Goal: Find contact information: Find contact information

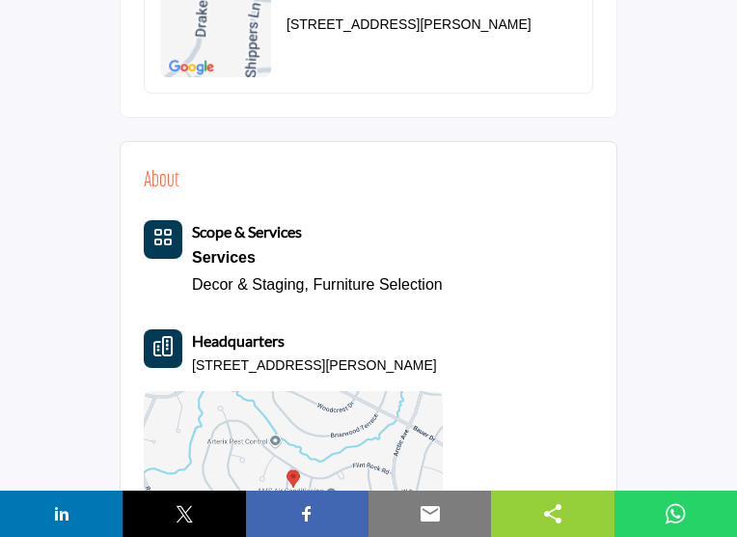
scroll to position [1594, 0]
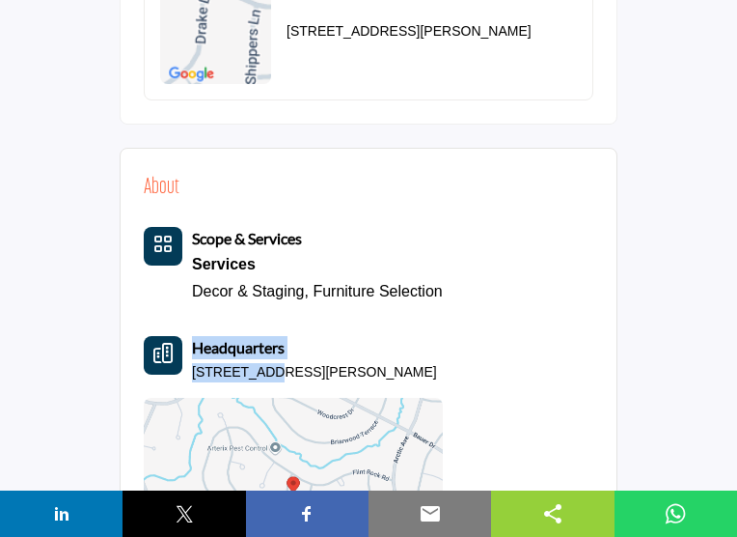
drag, startPoint x: 99, startPoint y: 201, endPoint x: 181, endPoint y: 207, distance: 82.3
click at [181, 336] on div "Headquarters 14023 Drake Dr, 20853-2641, USA" at bounding box center [293, 359] width 299 height 46
drag, startPoint x: 181, startPoint y: 207, endPoint x: 430, endPoint y: 204, distance: 248.1
click at [430, 204] on div "About Scope & Services Services Decor & Staging, Furniture Selection Headquarte…" at bounding box center [369, 381] width 450 height 419
drag, startPoint x: 106, startPoint y: 211, endPoint x: 239, endPoint y: 200, distance: 133.7
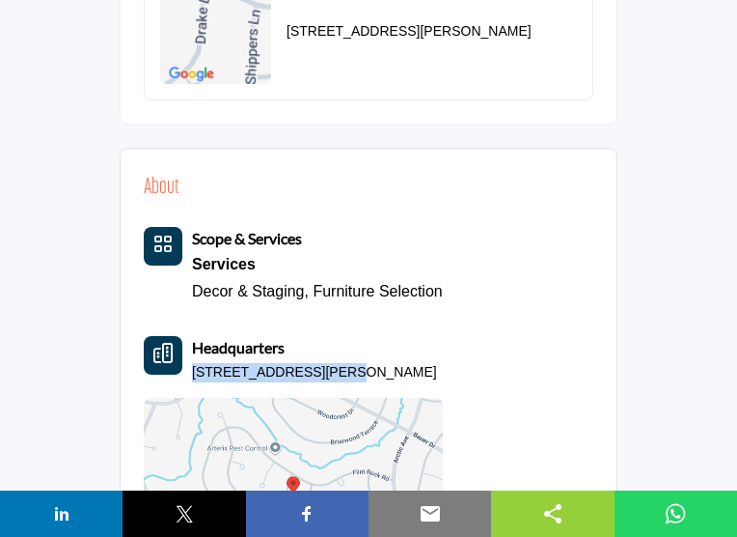
click at [239, 363] on p "14023 Drake Dr, 20853-2641, USA" at bounding box center [314, 372] width 245 height 19
copy p "14023 Drake Dr, 20853"
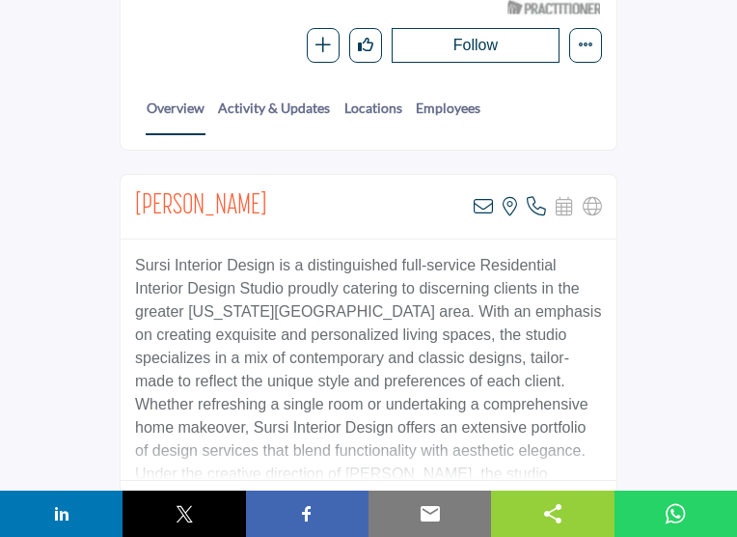
scroll to position [506, 0]
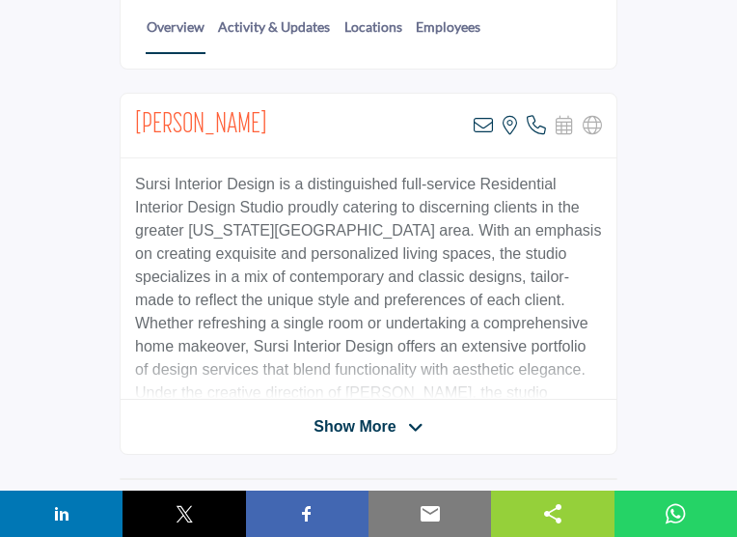
click at [360, 415] on span "Show More" at bounding box center [355, 426] width 82 height 23
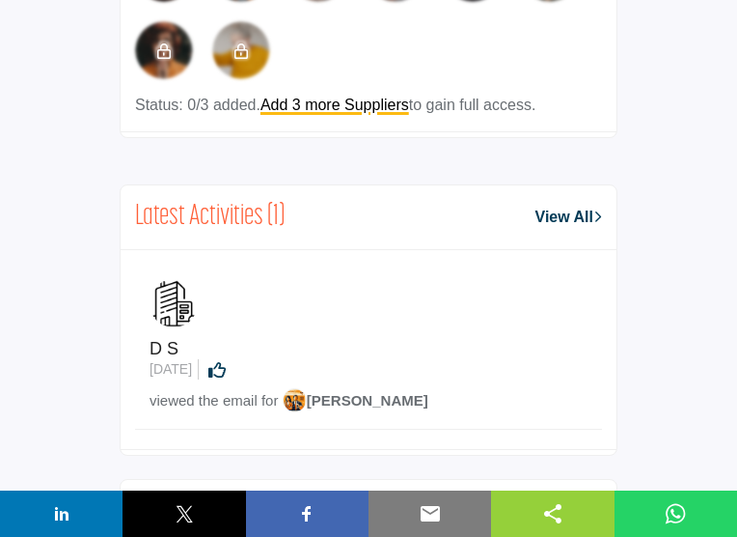
scroll to position [1600, 0]
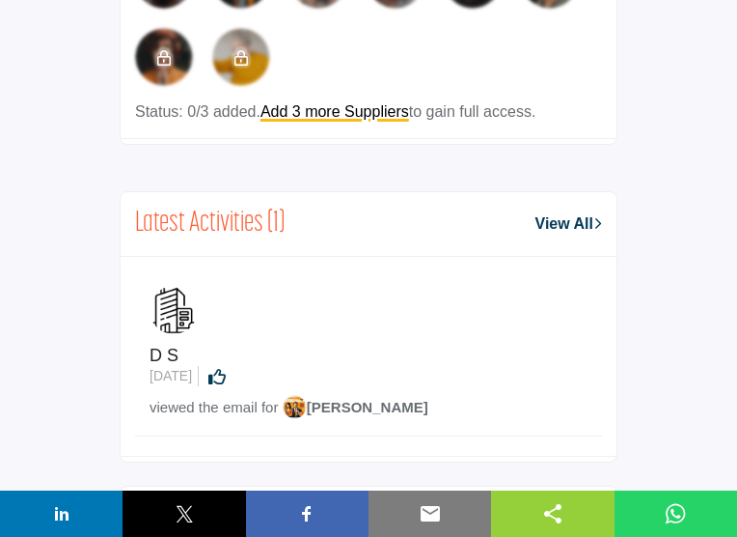
drag, startPoint x: 191, startPoint y: 273, endPoint x: 366, endPoint y: 280, distance: 174.8
copy p "7303 Piney Branch Rd, 20912"
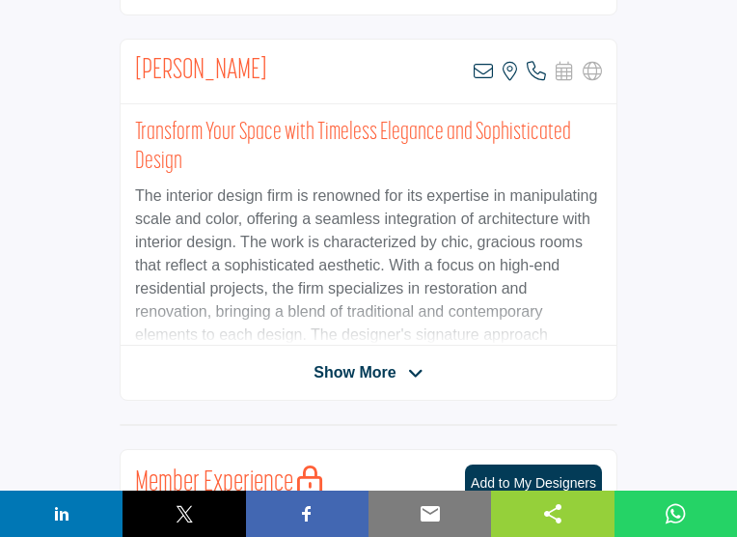
scroll to position [546, 0]
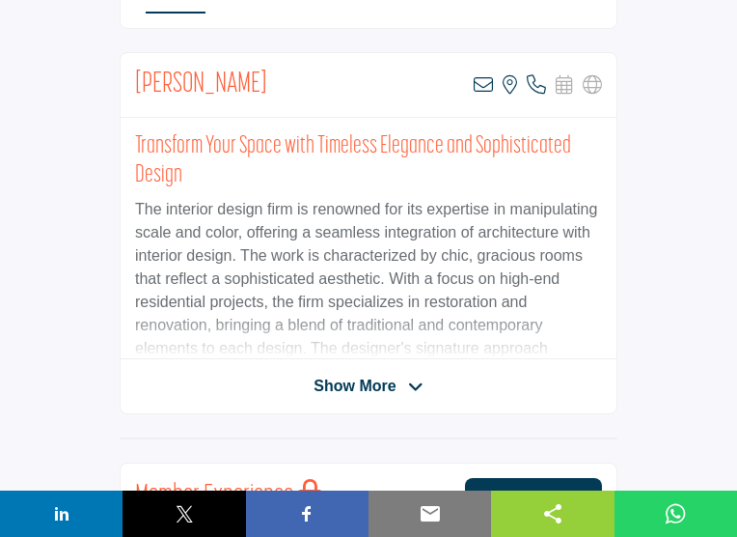
click at [386, 375] on span "Show More" at bounding box center [355, 386] width 82 height 23
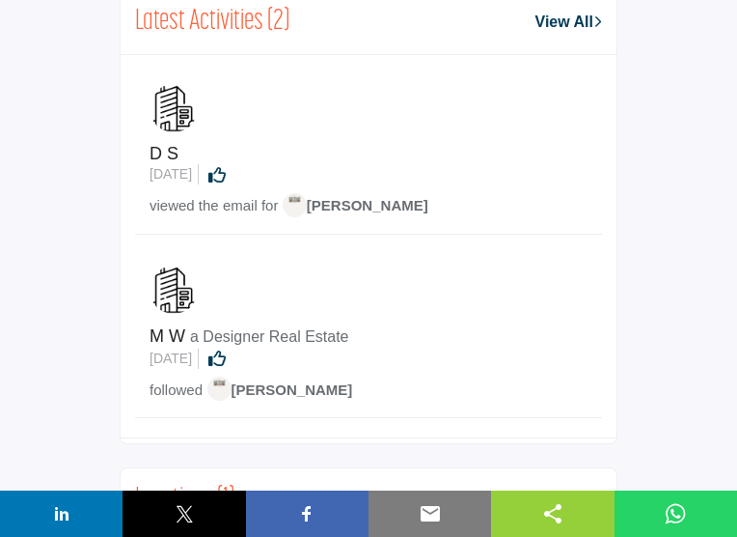
scroll to position [1757, 0]
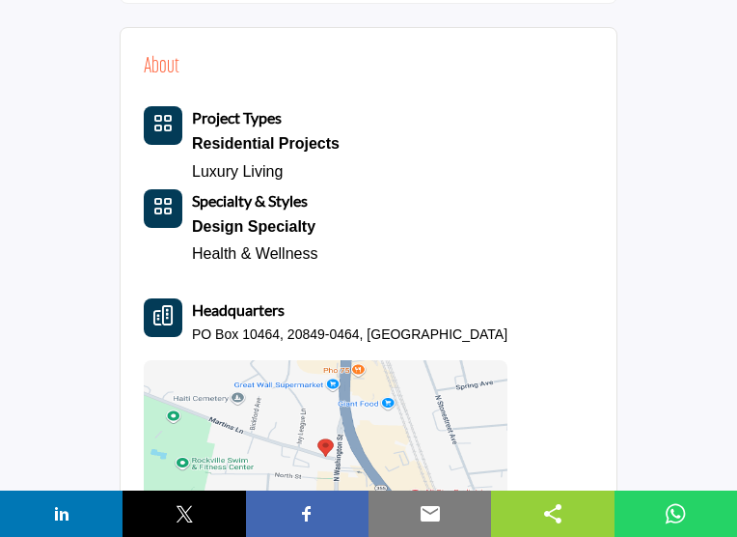
scroll to position [1958, 0]
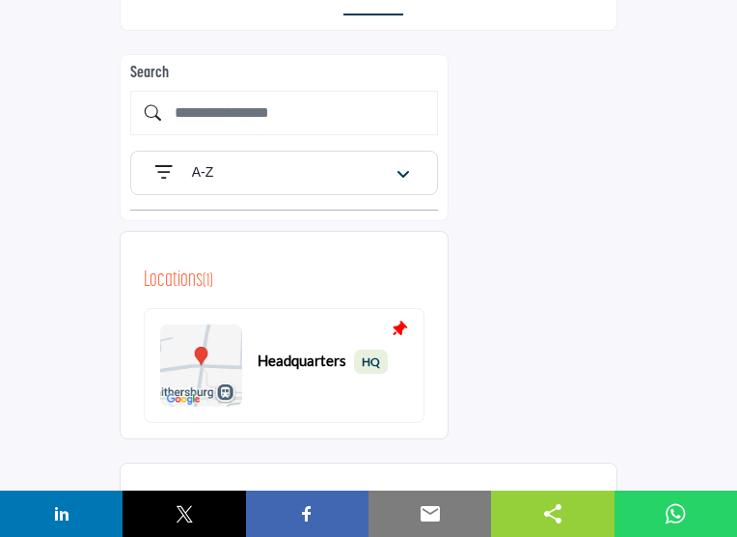
scroll to position [544, 0]
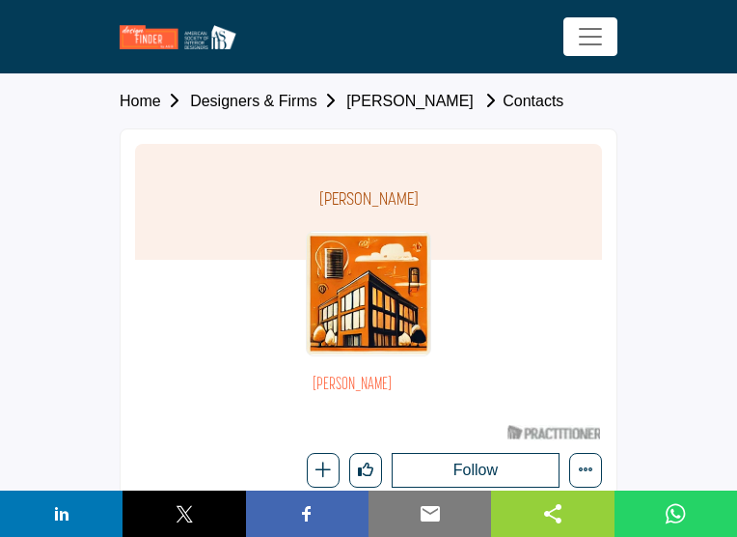
click at [347, 103] on link "Kathleen Lytle" at bounding box center [410, 101] width 127 height 16
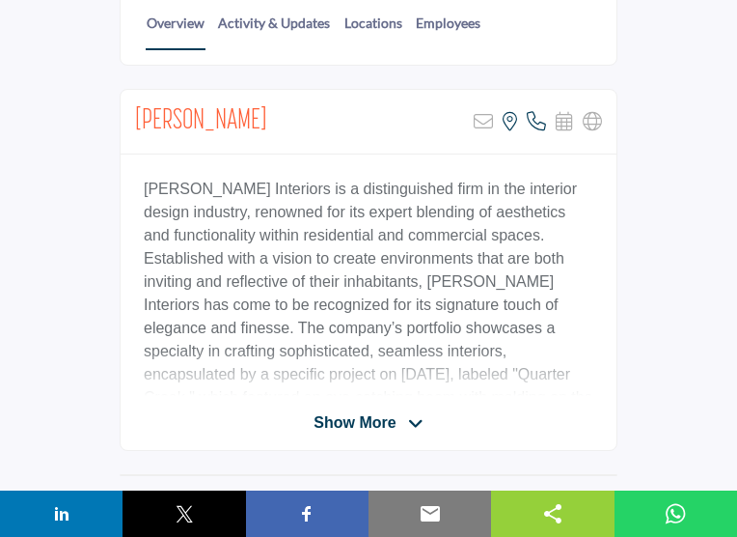
scroll to position [519, 0]
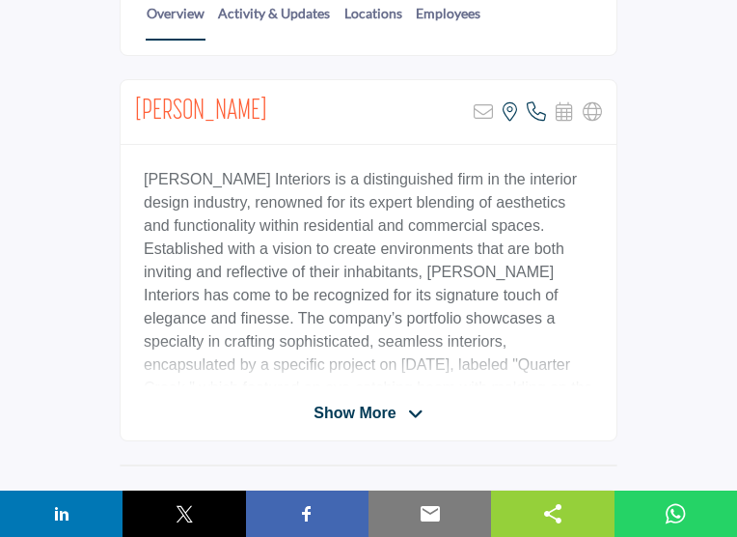
click at [328, 402] on span "Show More" at bounding box center [355, 413] width 82 height 23
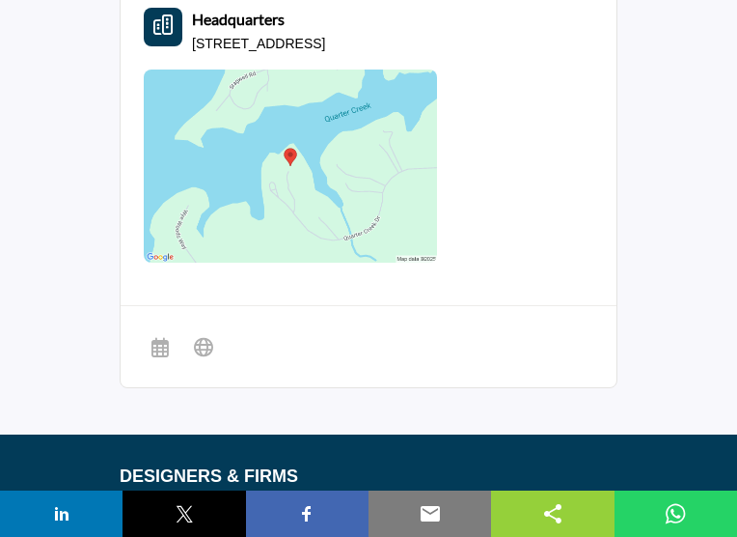
scroll to position [0, 0]
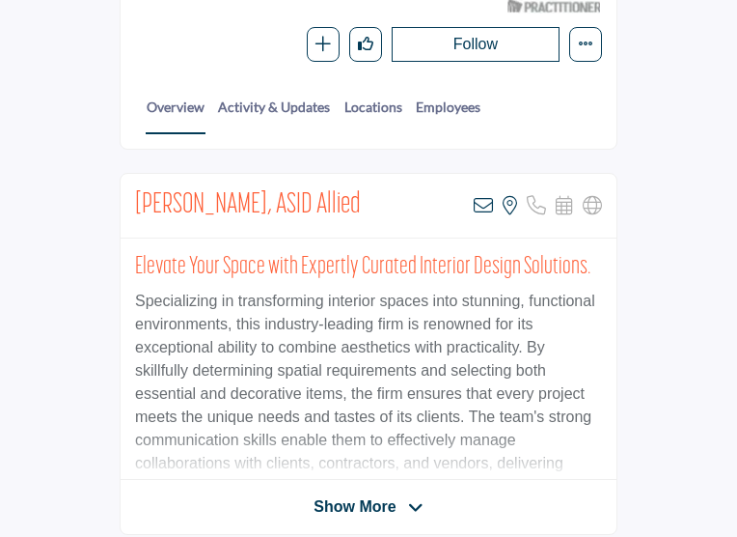
scroll to position [454, 0]
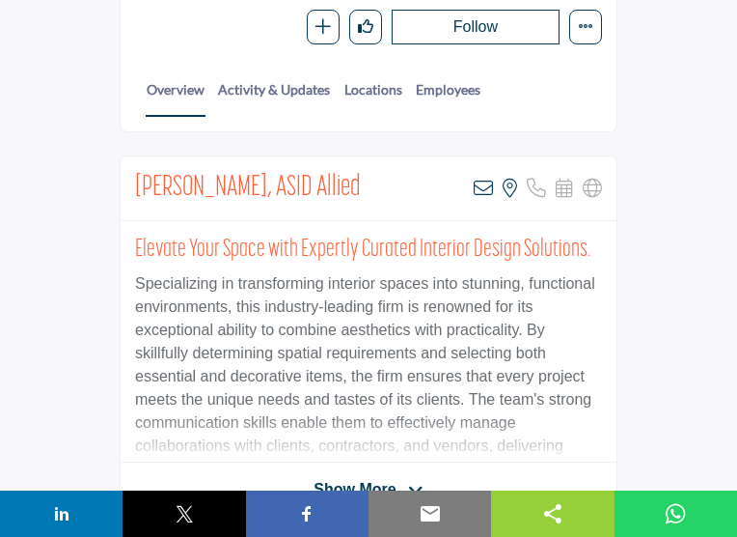
click at [342, 478] on span "Show More" at bounding box center [355, 489] width 82 height 23
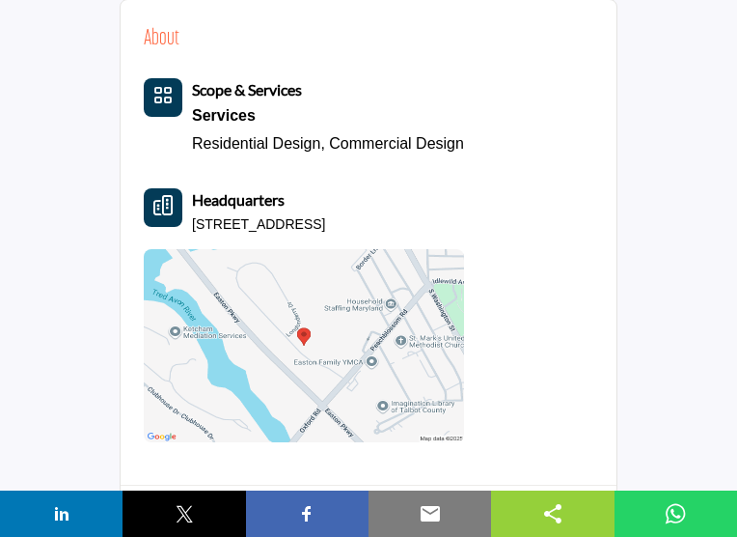
scroll to position [0, 0]
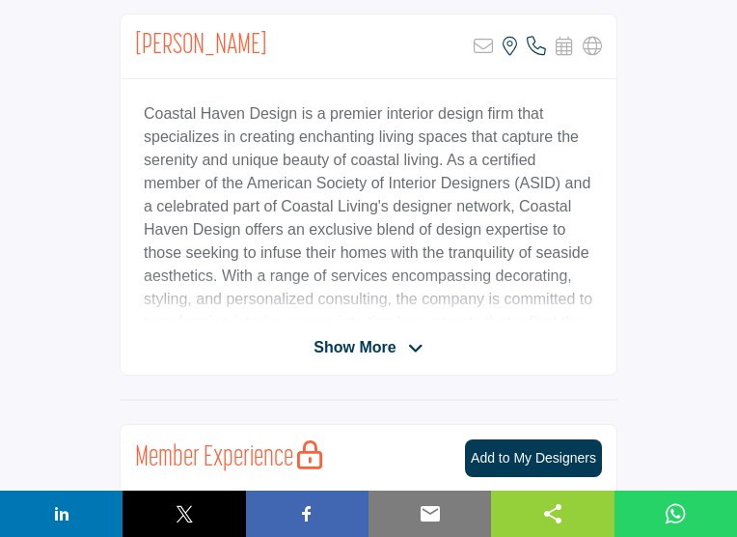
scroll to position [510, 0]
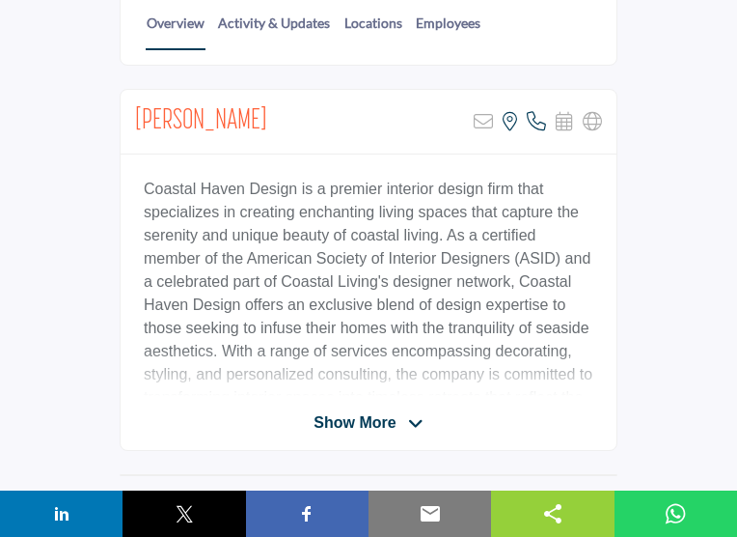
click at [347, 411] on span "Show More" at bounding box center [355, 422] width 82 height 23
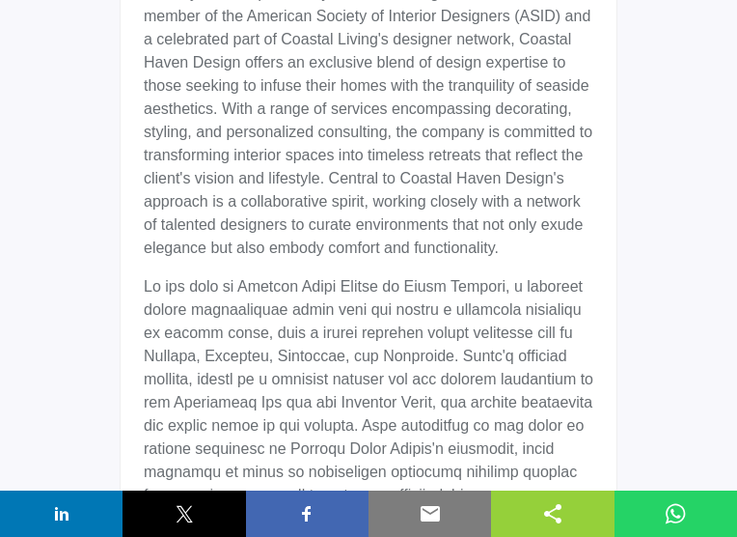
scroll to position [756, 0]
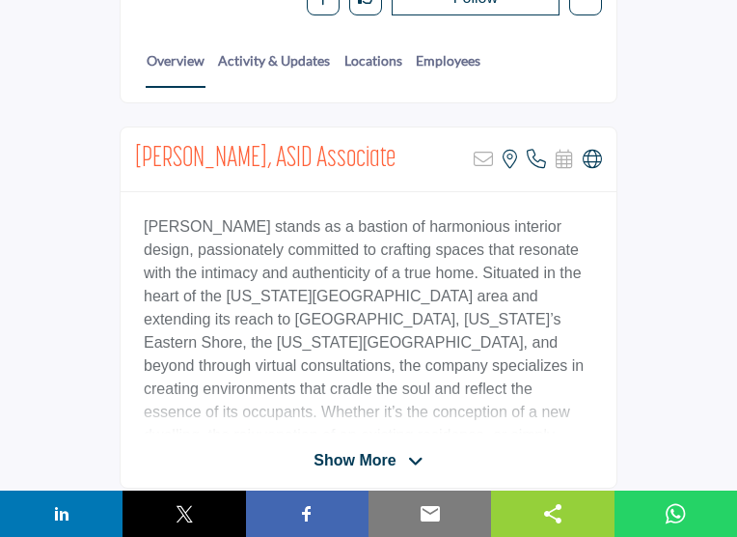
scroll to position [494, 0]
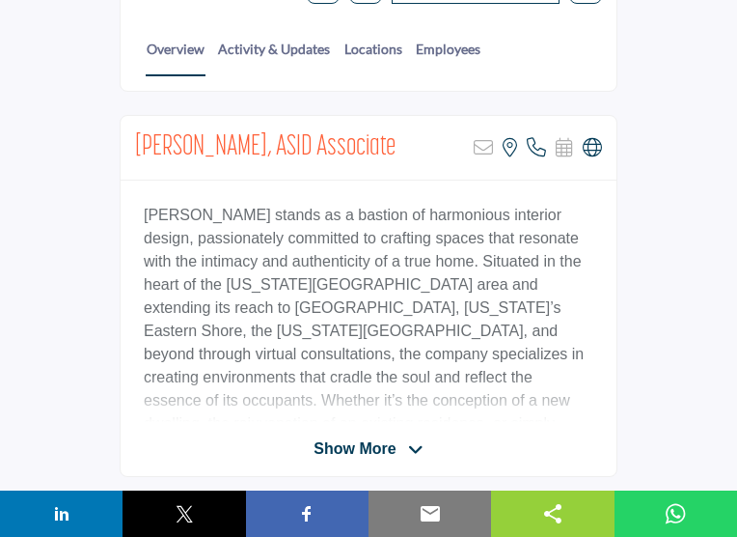
click at [357, 437] on span "Show More" at bounding box center [355, 448] width 82 height 23
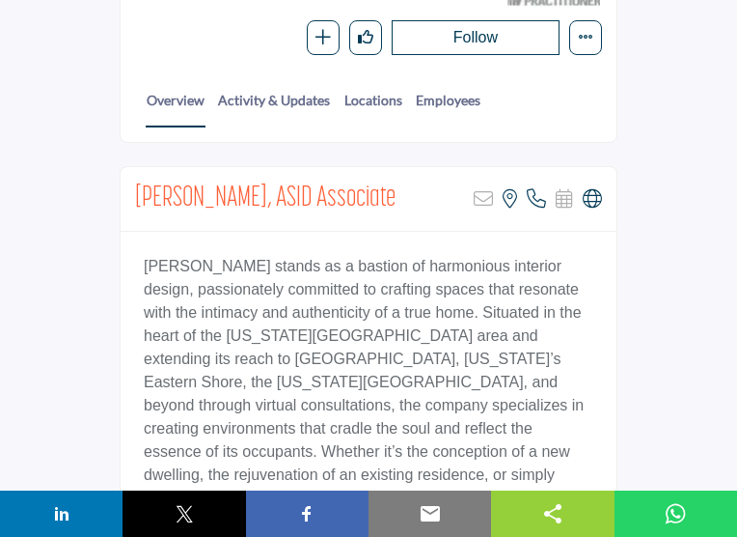
scroll to position [0, 0]
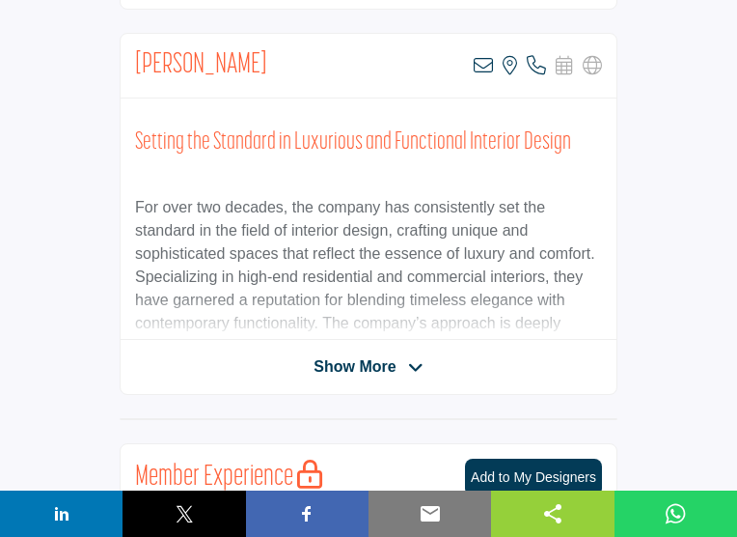
scroll to position [587, 0]
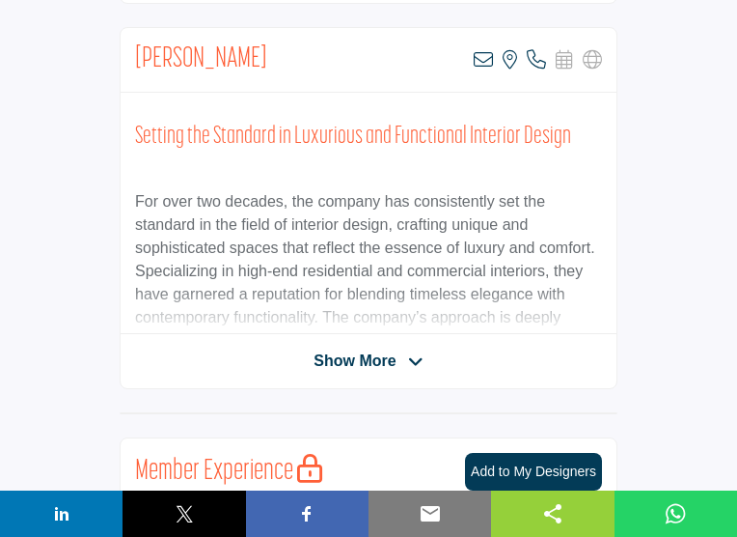
click at [414, 353] on icon at bounding box center [415, 361] width 15 height 17
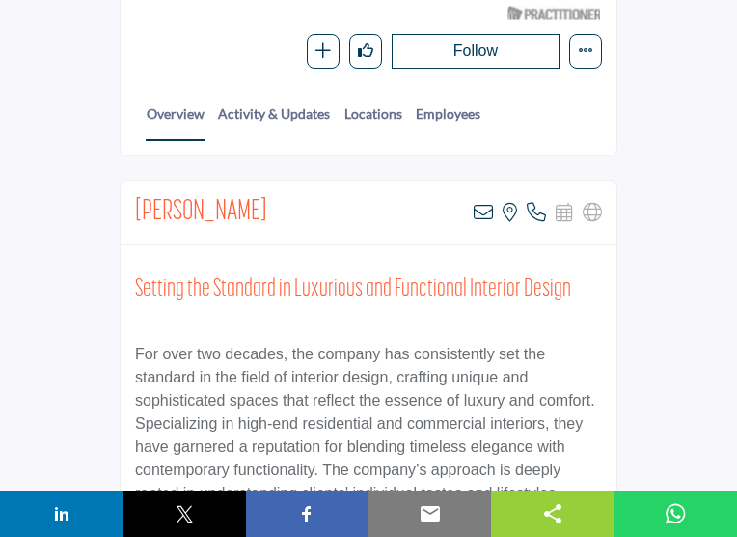
scroll to position [0, 0]
